Goal: Browse casually

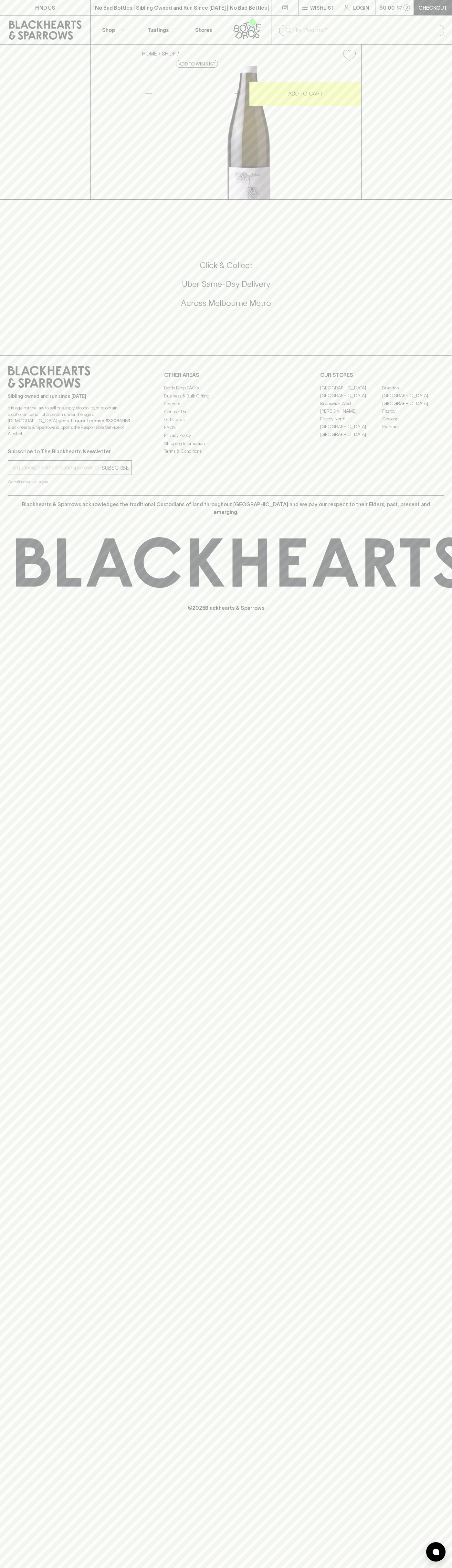
click at [332, 19] on div "​" at bounding box center [361, 30] width 181 height 29
click at [451, 813] on div "FIND US | No Bad Bottles | Sibling Owned and Run Since [DATE] | No Bad Bottles …" at bounding box center [226, 784] width 452 height 1568
click at [9, 1568] on html "FIND US | No Bad Bottles | Sibling Owned and Run Since [DATE] | No Bad Bottles …" at bounding box center [226, 784] width 452 height 1568
click at [7, 495] on div "Sibling owned and run since [DATE] It is against the law to sell or supply alco…" at bounding box center [226, 425] width 452 height 140
